Goal: Information Seeking & Learning: Check status

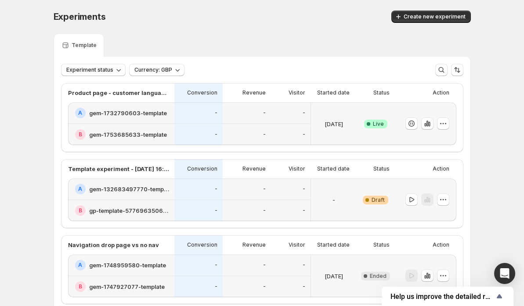
click at [22, 65] on div "Experiments. This page is ready Experiments Create new experiment Template Expe…" at bounding box center [262, 179] width 524 height 359
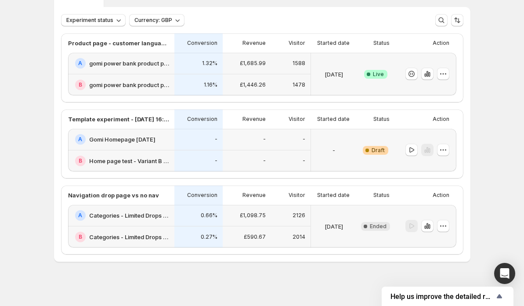
scroll to position [53, 0]
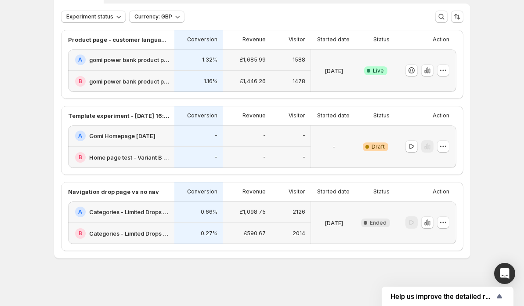
click at [143, 209] on h2 "Categories - Limited Drops - LIVE- MAY NO NAV" at bounding box center [129, 211] width 80 height 9
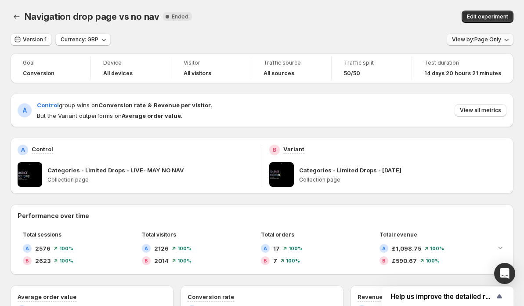
click at [491, 42] on span "View by: Page Only" at bounding box center [476, 39] width 49 height 7
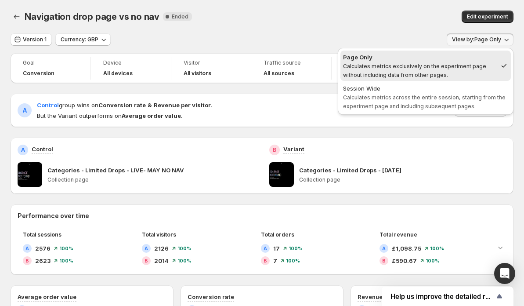
click at [346, 23] on div "Navigation drop page vs no nav. This page is ready Navigation drop page vs no n…" at bounding box center [262, 16] width 503 height 33
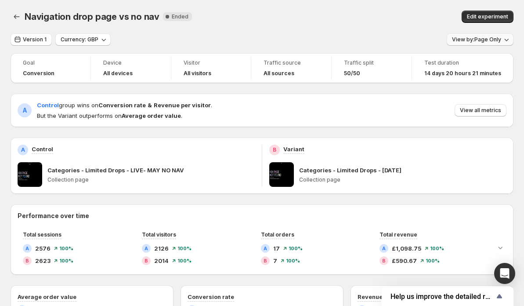
click at [486, 40] on span "View by: Page Only" at bounding box center [476, 39] width 49 height 7
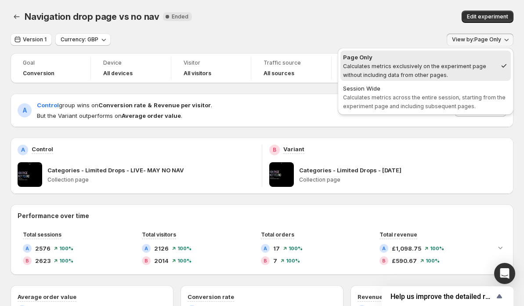
click at [294, 30] on div "Navigation drop page vs no nav. This page is ready Navigation drop page vs no n…" at bounding box center [262, 16] width 503 height 33
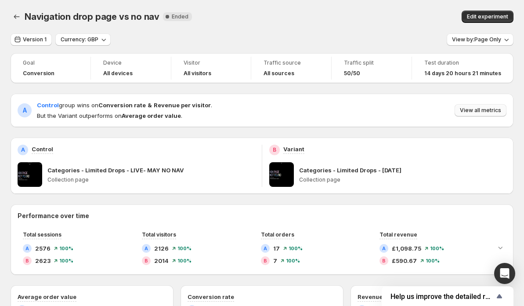
click at [475, 111] on span "View all metrics" at bounding box center [480, 110] width 41 height 7
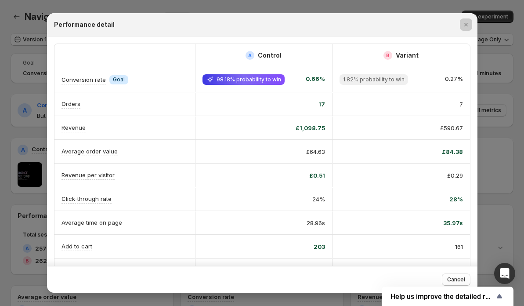
click at [501, 113] on div at bounding box center [262, 153] width 524 height 306
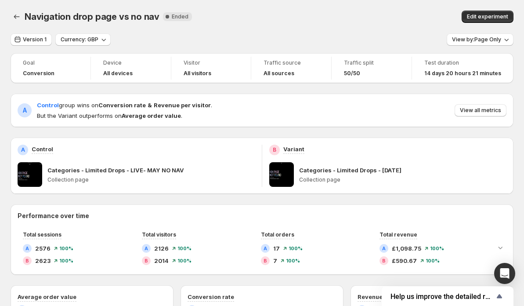
click at [501, 113] on button "View all metrics" at bounding box center [481, 110] width 52 height 12
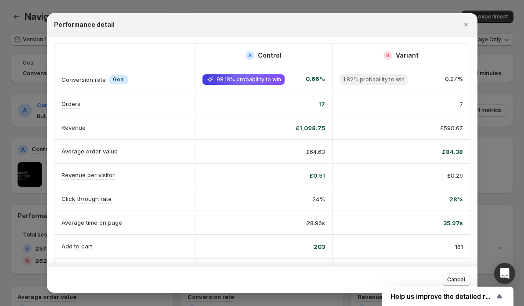
click at [507, 124] on div at bounding box center [262, 153] width 524 height 306
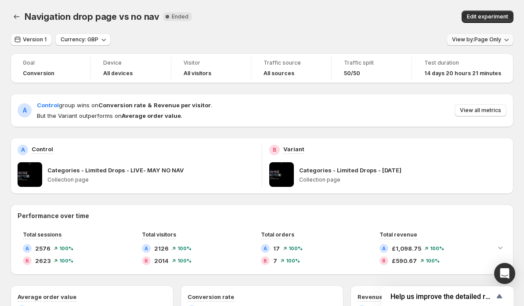
click at [490, 42] on span "View by: Page Only" at bounding box center [476, 39] width 49 height 7
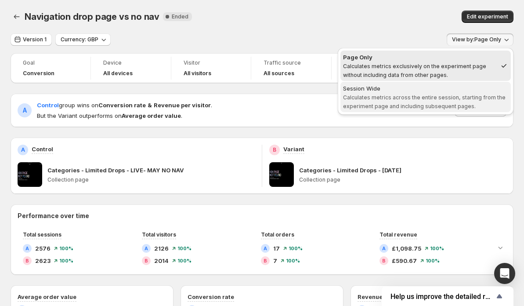
click at [476, 96] on span "Calculates metrics across the entire session, starting from the experiment page…" at bounding box center [424, 101] width 163 height 15
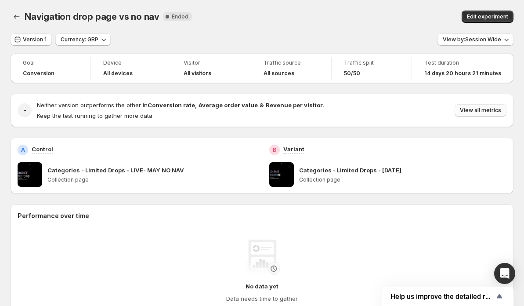
click at [498, 111] on span "View all metrics" at bounding box center [480, 110] width 41 height 7
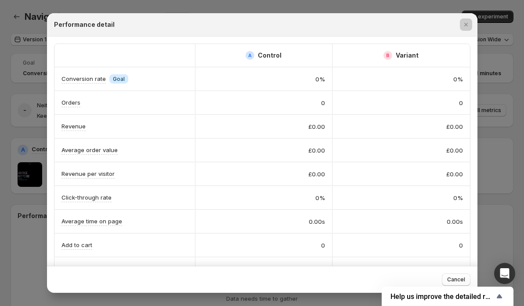
click at [498, 129] on div at bounding box center [262, 153] width 524 height 306
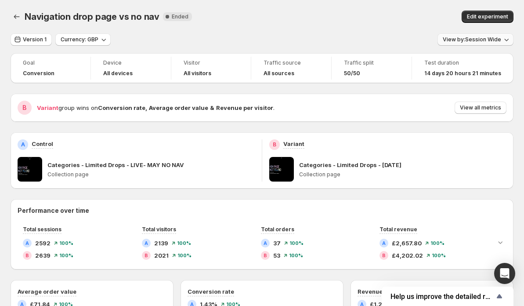
click at [495, 40] on span "View by: Session Wide" at bounding box center [472, 39] width 58 height 7
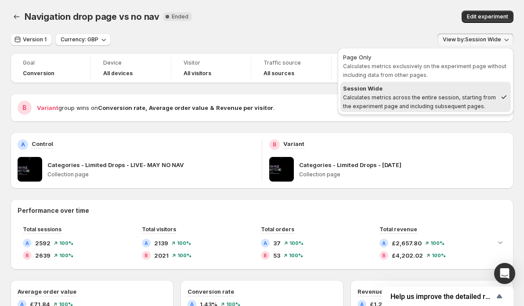
click at [430, 34] on div "Version 1 Currency: GBP View by: Session Wide" at bounding box center [262, 39] width 503 height 13
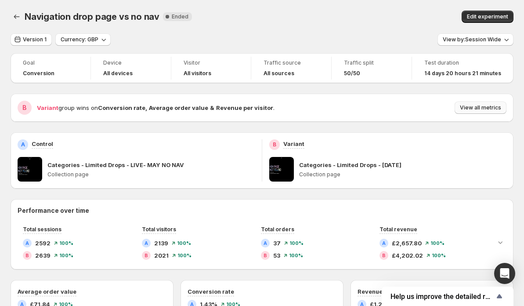
click at [462, 105] on span "View all metrics" at bounding box center [480, 107] width 41 height 7
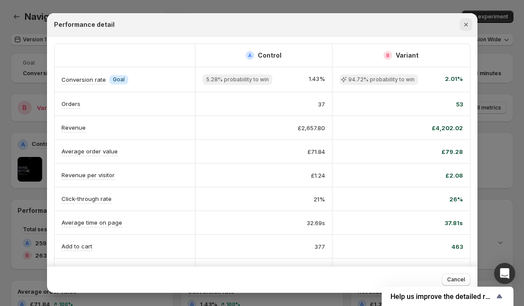
click at [470, 20] on button "Close" at bounding box center [466, 24] width 12 height 12
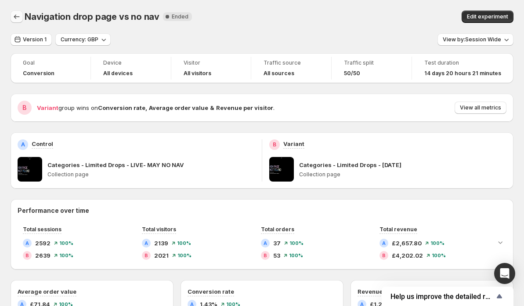
click at [14, 17] on icon "Back" at bounding box center [16, 16] width 9 height 9
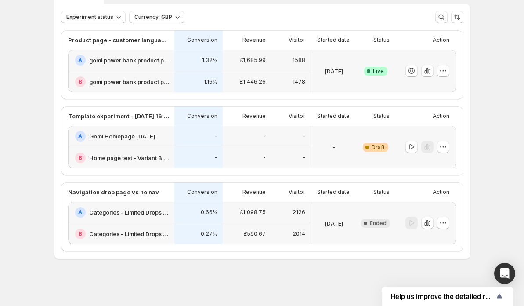
scroll to position [53, 0]
click at [159, 195] on div "Navigation drop page vs no nav" at bounding box center [118, 191] width 101 height 9
click at [158, 208] on h2 "Categories - Limited Drops - LIVE- MAY NO NAV" at bounding box center [129, 211] width 80 height 9
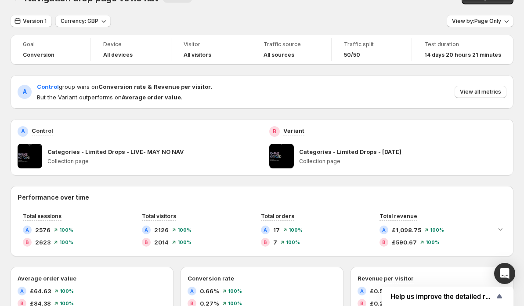
scroll to position [10, 0]
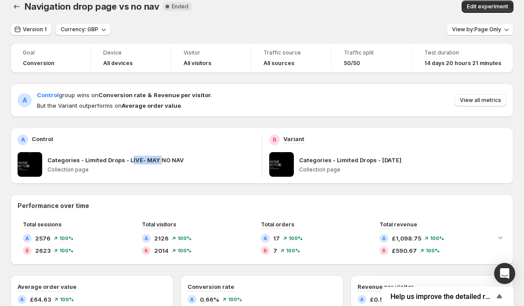
drag, startPoint x: 130, startPoint y: 160, endPoint x: 159, endPoint y: 160, distance: 29.4
click at [159, 160] on p "Categories - Limited Drops - LIVE- MAY NO NAV" at bounding box center [115, 159] width 137 height 9
click at [169, 160] on p "Categories - Limited Drops - LIVE- MAY NO NAV" at bounding box center [115, 159] width 137 height 9
drag, startPoint x: 145, startPoint y: 161, endPoint x: 171, endPoint y: 161, distance: 26.4
click at [171, 161] on p "Categories - Limited Drops - LIVE- MAY NO NAV" at bounding box center [115, 159] width 137 height 9
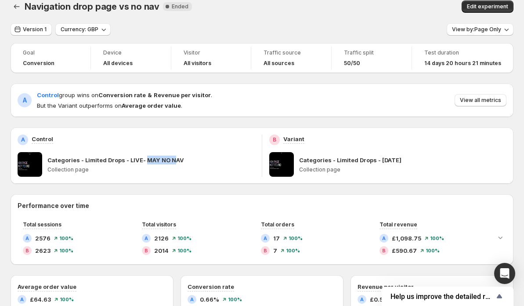
scroll to position [0, 0]
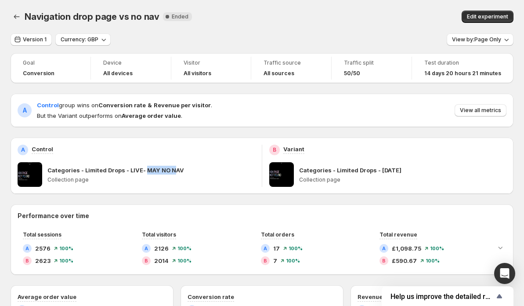
click at [198, 158] on div "A Control Categories - Limited Drops - LIVE- MAY NO NAV Collection page" at bounding box center [136, 166] width 237 height 42
click at [483, 43] on span "View by: Page Only" at bounding box center [476, 39] width 49 height 7
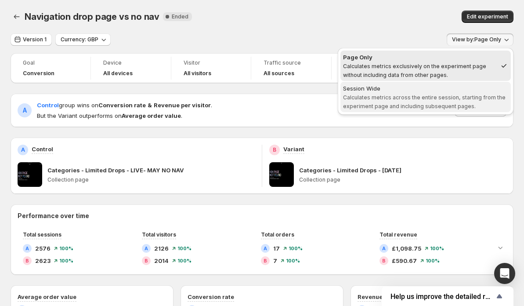
click at [399, 102] on span "Calculates metrics across the entire session, starting from the experiment page…" at bounding box center [424, 101] width 163 height 15
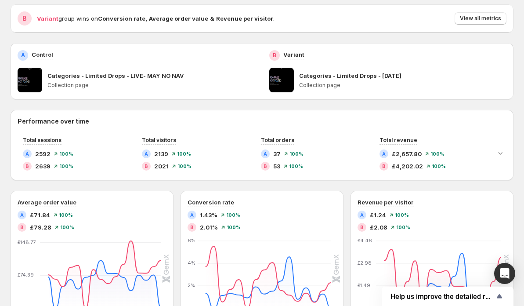
scroll to position [86, 0]
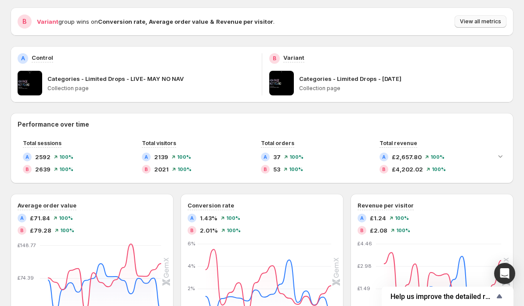
click at [475, 23] on span "View all metrics" at bounding box center [480, 21] width 41 height 7
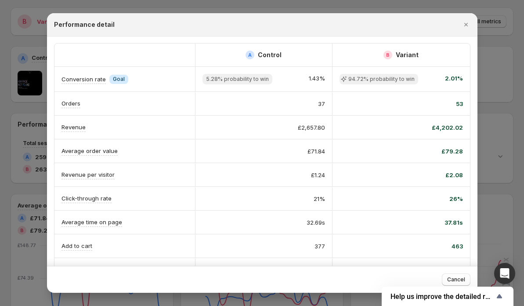
scroll to position [0, 0]
click at [469, 26] on icon "Close" at bounding box center [466, 24] width 9 height 9
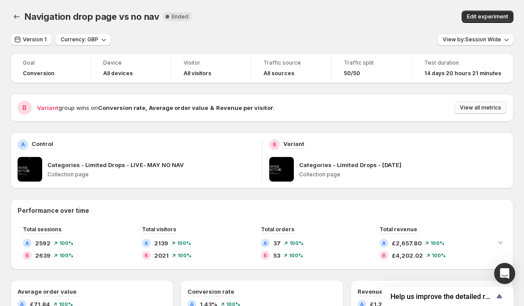
click at [463, 108] on span "View all metrics" at bounding box center [480, 107] width 41 height 7
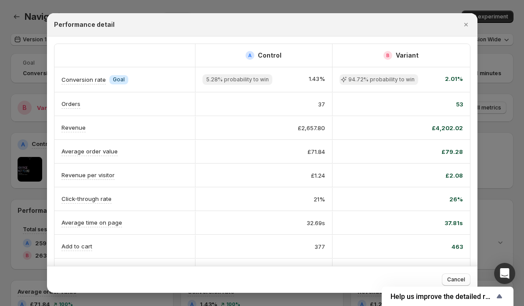
click at [508, 82] on div at bounding box center [262, 153] width 524 height 306
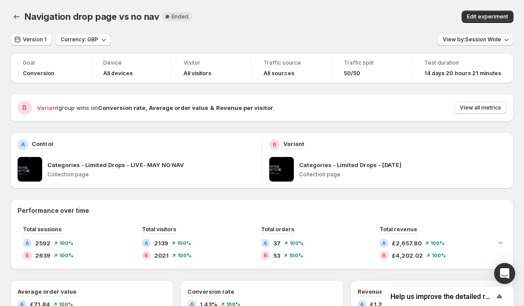
click at [495, 43] on button "View by: Session Wide" at bounding box center [475, 39] width 76 height 12
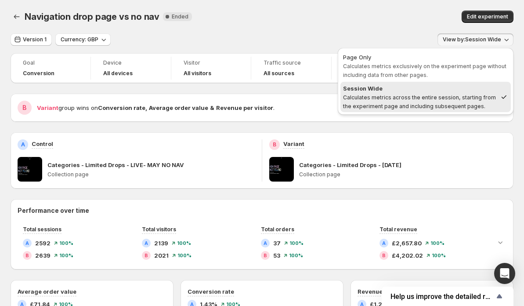
click at [495, 43] on span "View by: Session Wide" at bounding box center [472, 39] width 58 height 7
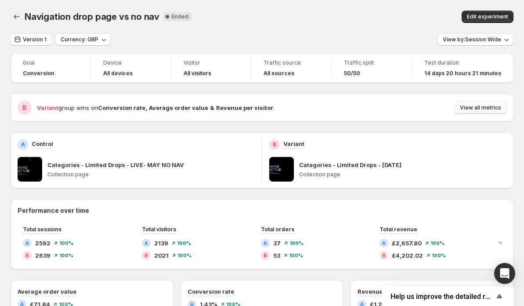
click at [462, 104] on button "View all metrics" at bounding box center [481, 107] width 52 height 12
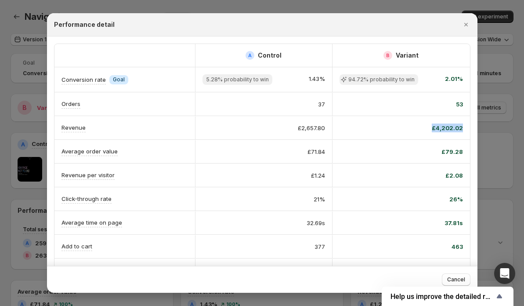
drag, startPoint x: 430, startPoint y: 128, endPoint x: 465, endPoint y: 130, distance: 35.2
click at [466, 130] on div "£4,202.02" at bounding box center [400, 127] width 137 height 23
click at [465, 130] on div "£4,202.02" at bounding box center [400, 127] width 137 height 23
drag, startPoint x: 465, startPoint y: 130, endPoint x: 383, endPoint y: 130, distance: 82.1
click at [383, 130] on div "£4,202.02" at bounding box center [400, 127] width 137 height 23
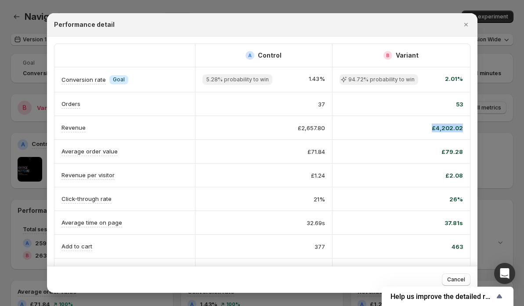
click at [411, 152] on div "£79.28" at bounding box center [401, 151] width 123 height 9
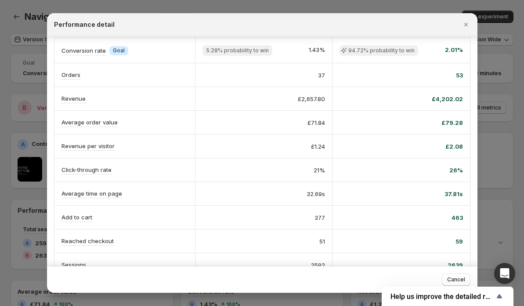
scroll to position [29, 0]
click at [461, 218] on span "463" at bounding box center [457, 217] width 11 height 9
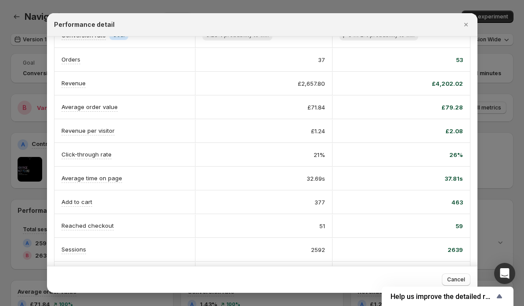
scroll to position [94, 0]
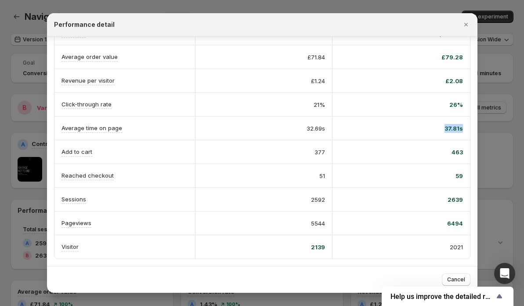
drag, startPoint x: 446, startPoint y: 128, endPoint x: 462, endPoint y: 127, distance: 15.9
click at [462, 127] on span "37.81s" at bounding box center [453, 128] width 18 height 9
click at [441, 127] on div "37.81s" at bounding box center [401, 128] width 123 height 9
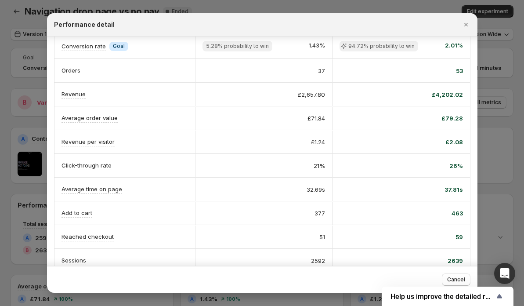
scroll to position [0, 0]
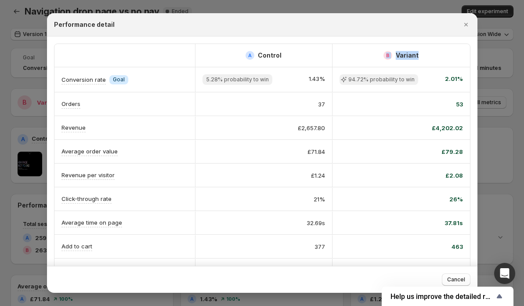
drag, startPoint x: 419, startPoint y: 58, endPoint x: 382, endPoint y: 51, distance: 37.6
click at [382, 51] on div "B Variant" at bounding box center [400, 55] width 137 height 23
click at [382, 51] on div "B Variant" at bounding box center [401, 55] width 123 height 9
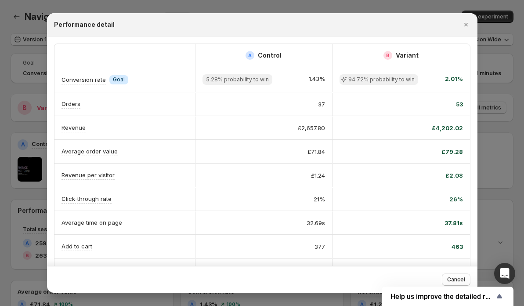
click at [438, 127] on span "£4,202.02" at bounding box center [447, 127] width 31 height 9
click at [429, 127] on div "£4,202.02" at bounding box center [401, 127] width 123 height 9
click at [464, 29] on button "Close" at bounding box center [466, 24] width 12 height 12
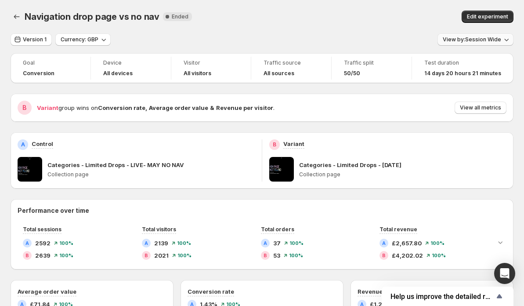
click at [483, 44] on button "View by: Session Wide" at bounding box center [475, 39] width 76 height 12
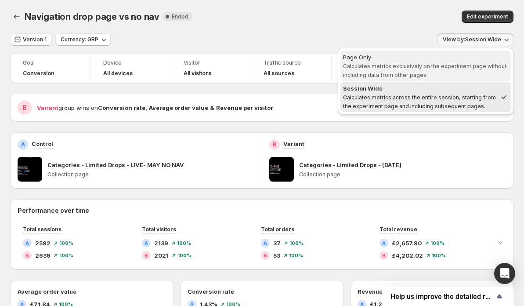
click at [467, 75] on span "Page Only Calculates metrics exclusively on the experiment page without includi…" at bounding box center [425, 66] width 165 height 26
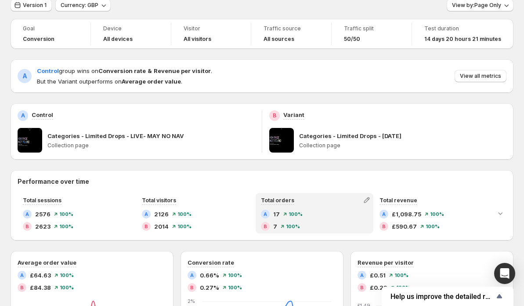
scroll to position [35, 0]
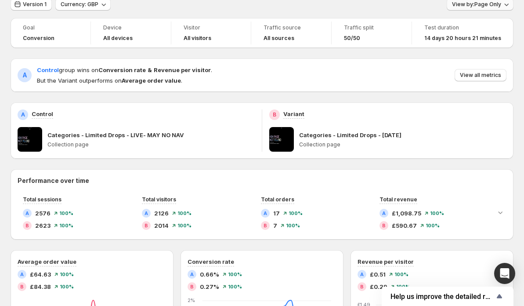
click at [473, 7] on span "View by: Page Only" at bounding box center [476, 4] width 49 height 7
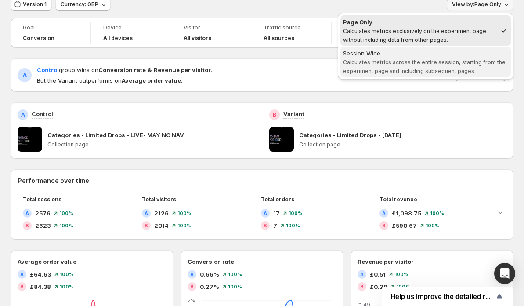
click at [449, 58] on span "Session Wide Calculates metrics across the entire session, starting from the ex…" at bounding box center [425, 62] width 165 height 26
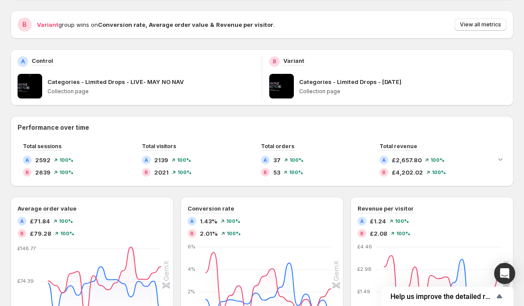
scroll to position [85, 0]
